Goal: Information Seeking & Learning: Check status

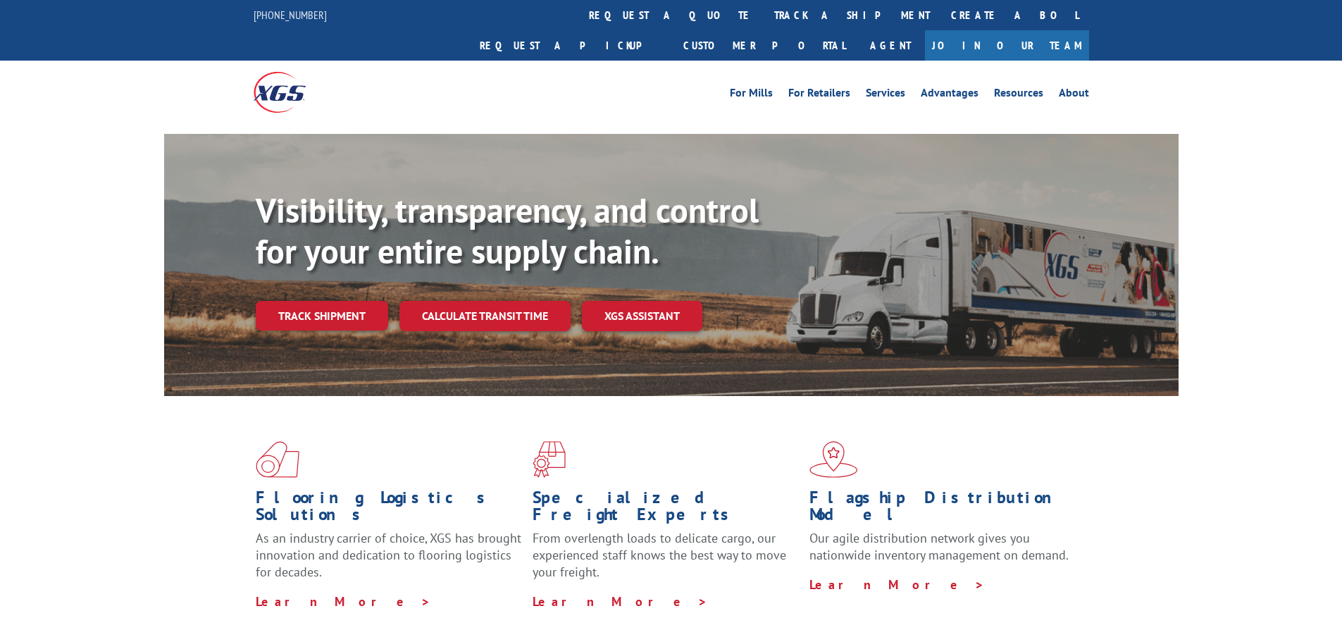
click at [312, 301] on link "Track shipment" at bounding box center [322, 316] width 132 height 30
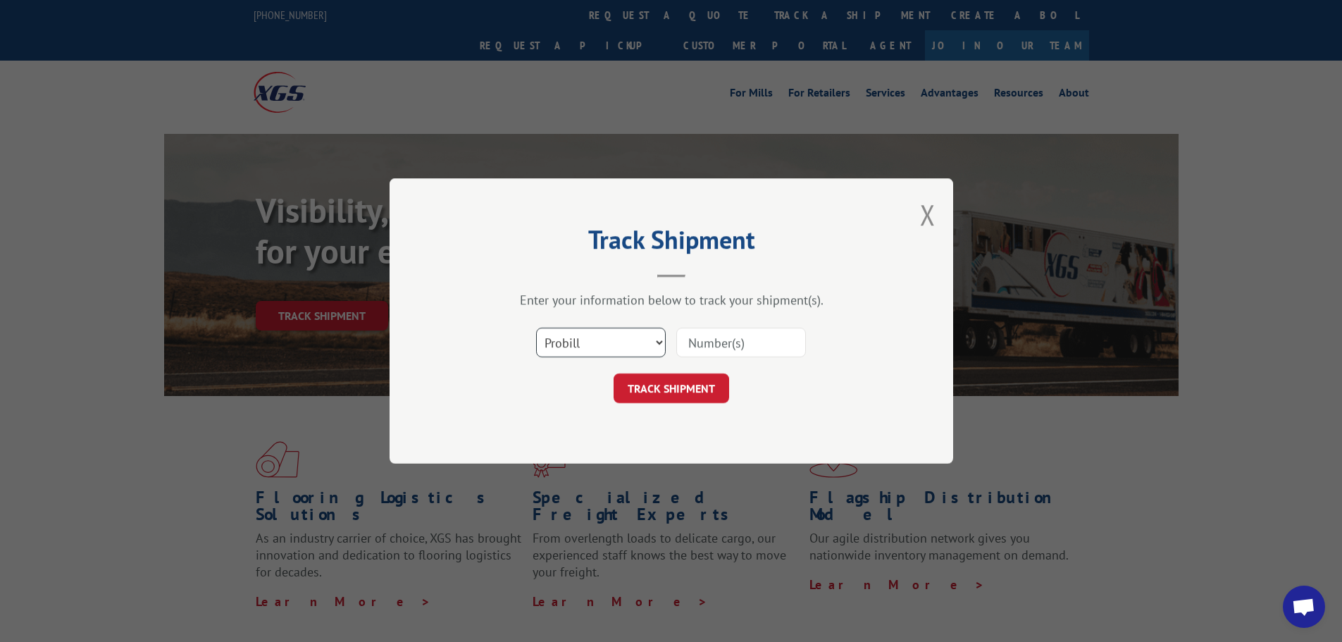
click at [599, 341] on select "Select category... Probill BOL PO" at bounding box center [601, 343] width 130 height 30
select select "bol"
click at [536, 328] on select "Select category... Probill BOL PO" at bounding box center [601, 343] width 130 height 30
click at [721, 337] on input at bounding box center [741, 343] width 130 height 30
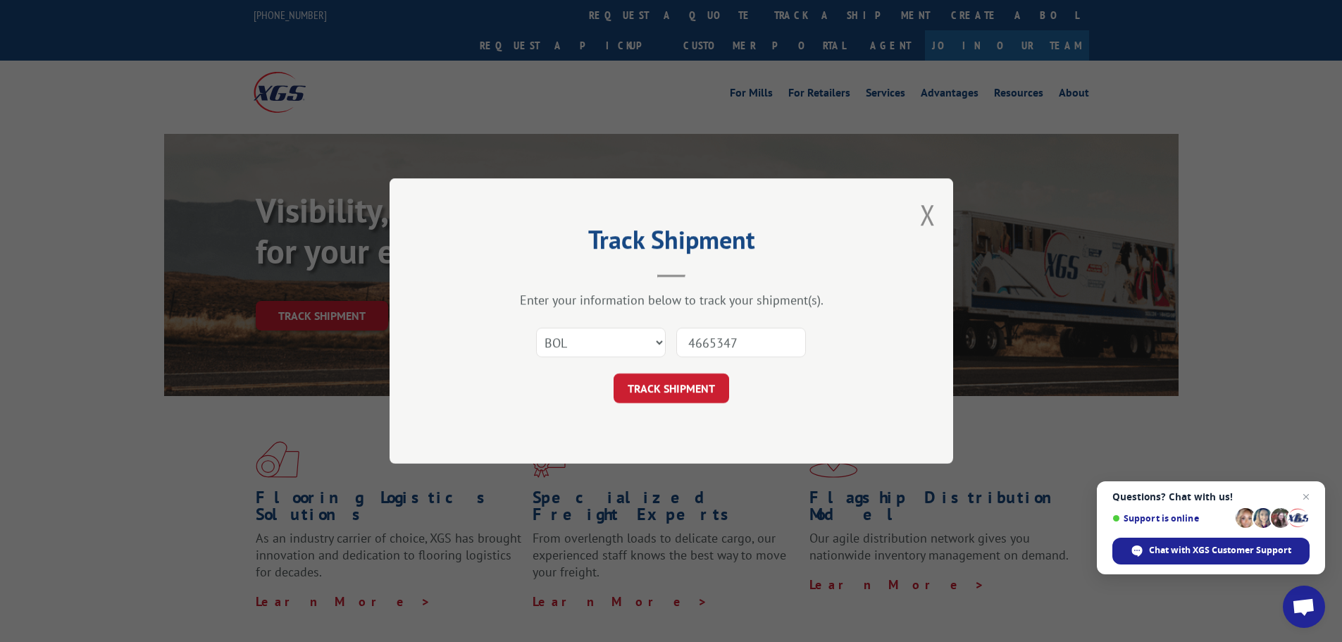
type input "46653472"
click button "TRACK SHIPMENT" at bounding box center [671, 388] width 116 height 30
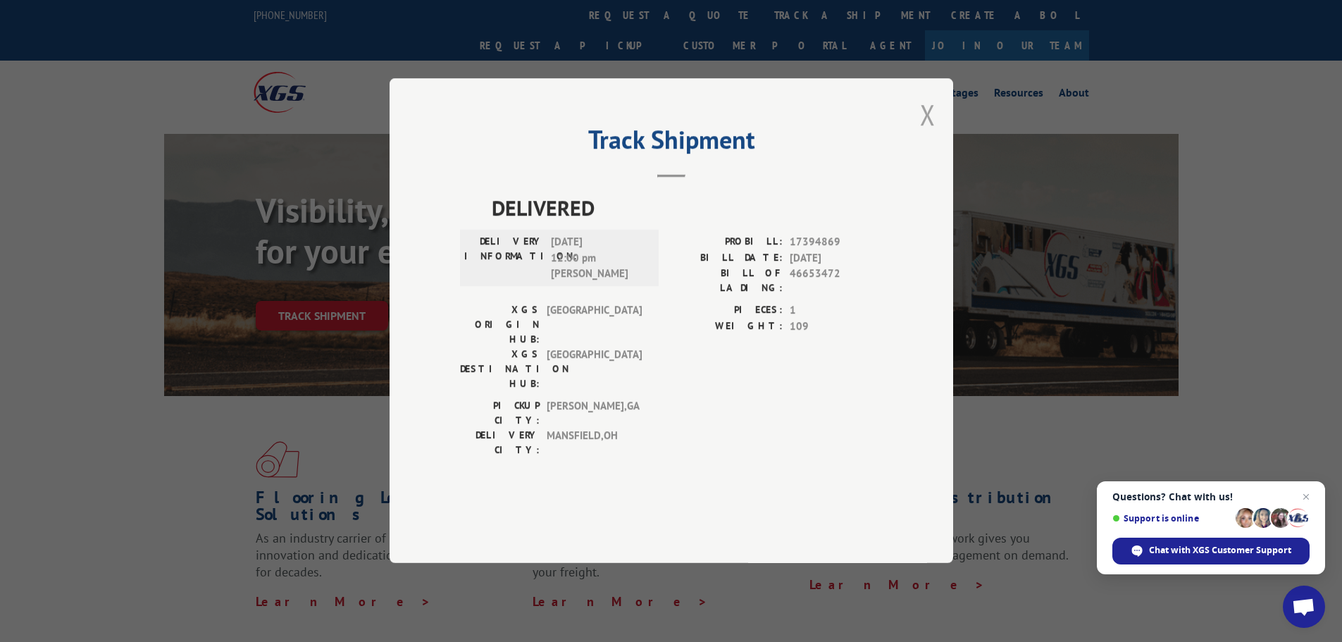
click at [931, 133] on button "Close modal" at bounding box center [927, 114] width 15 height 37
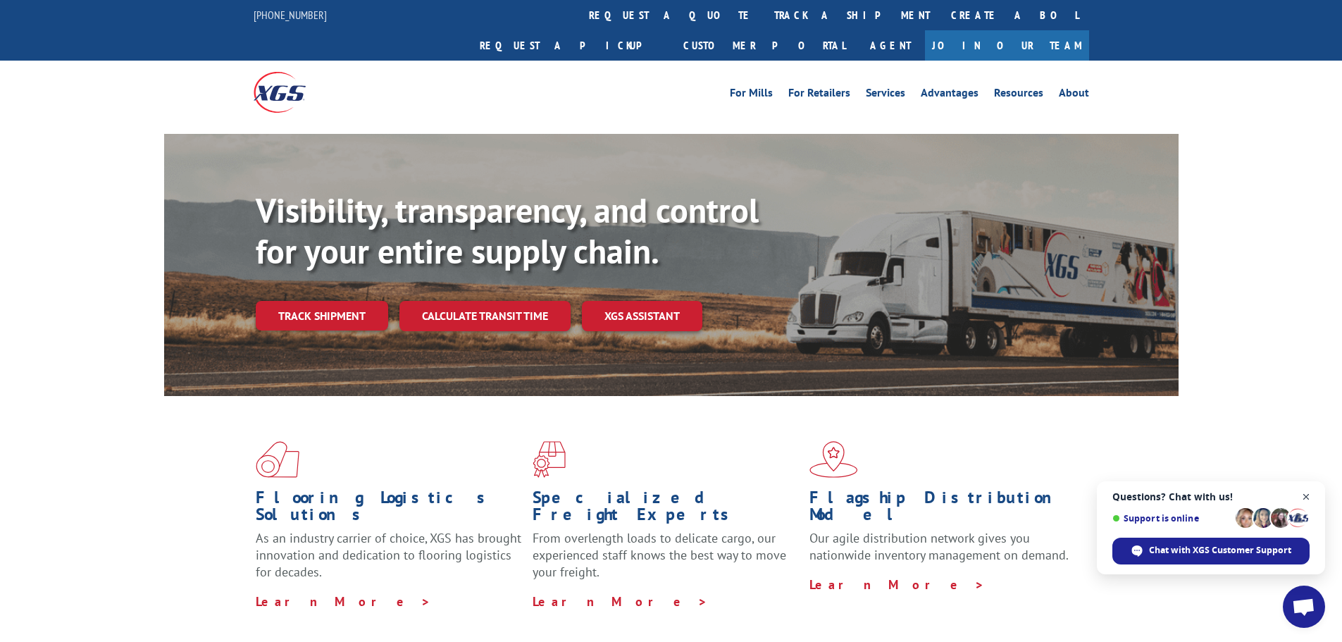
click at [1304, 496] on span "Close chat" at bounding box center [1306, 497] width 18 height 18
